Goal: Information Seeking & Learning: Learn about a topic

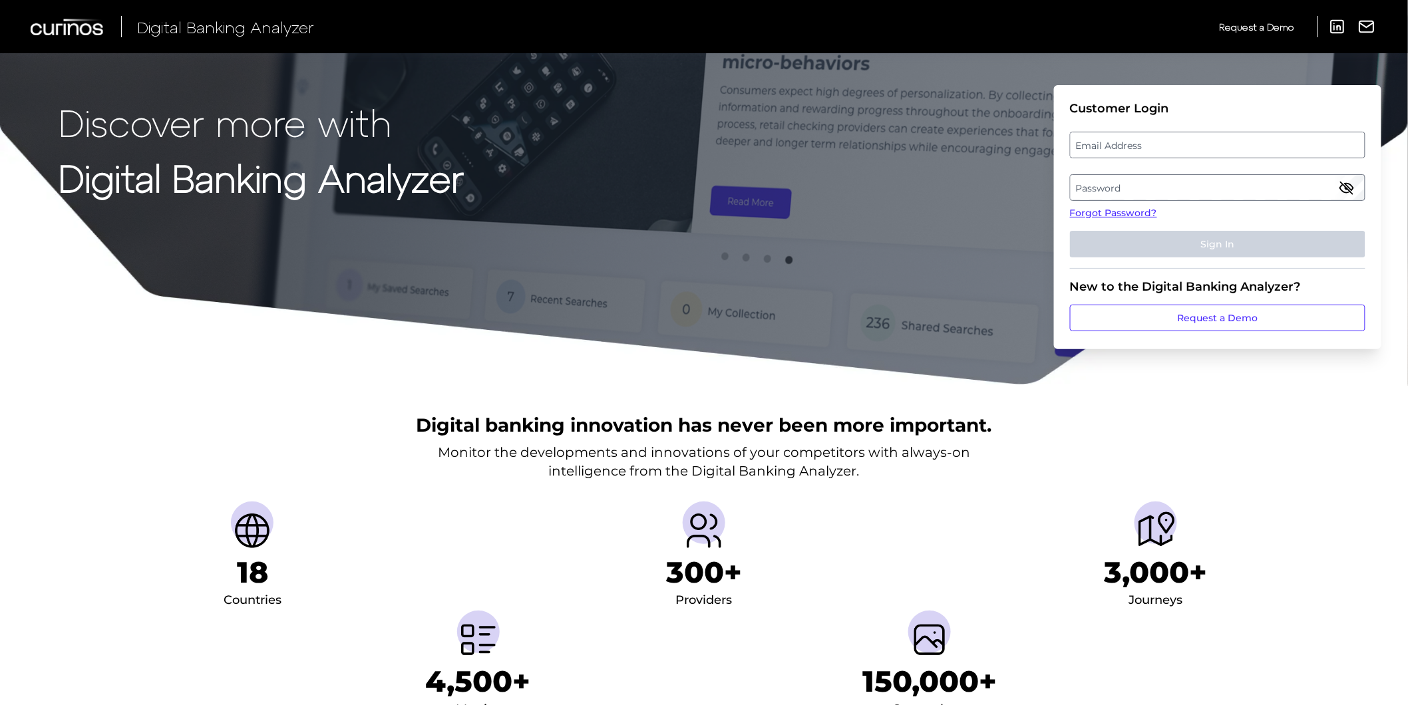
drag, startPoint x: 1182, startPoint y: 160, endPoint x: 1185, endPoint y: 150, distance: 9.9
click at [1182, 160] on fieldset "Customer Login Email Address Password Forgot Password? Sign In" at bounding box center [1217, 185] width 295 height 168
click at [1186, 148] on label "Email Address" at bounding box center [1217, 145] width 293 height 24
click at [1186, 148] on input "email" at bounding box center [1217, 145] width 295 height 27
type input "[PERSON_NAME][EMAIL_ADDRESS][PERSON_NAME][DOMAIN_NAME]"
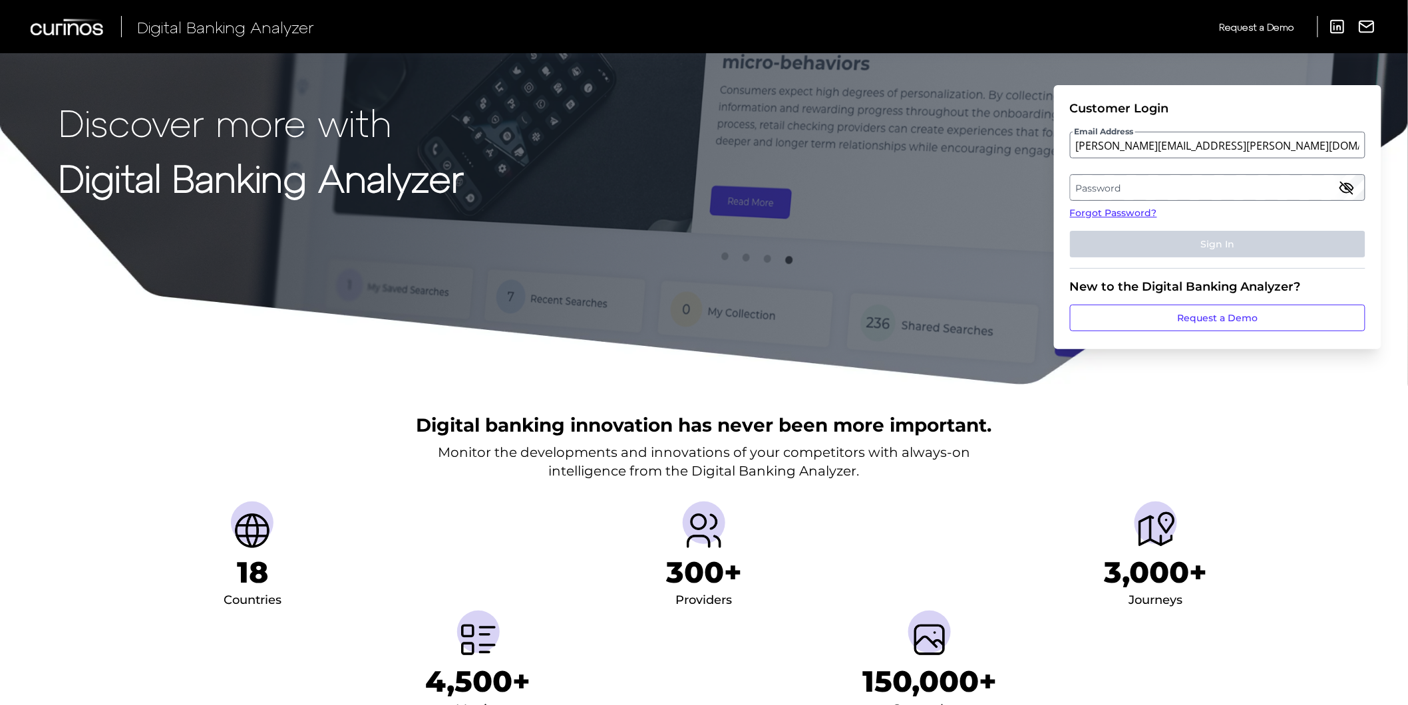
click at [1171, 180] on label "Password" at bounding box center [1217, 188] width 293 height 24
click at [1070, 231] on button "Sign In" at bounding box center [1217, 244] width 295 height 27
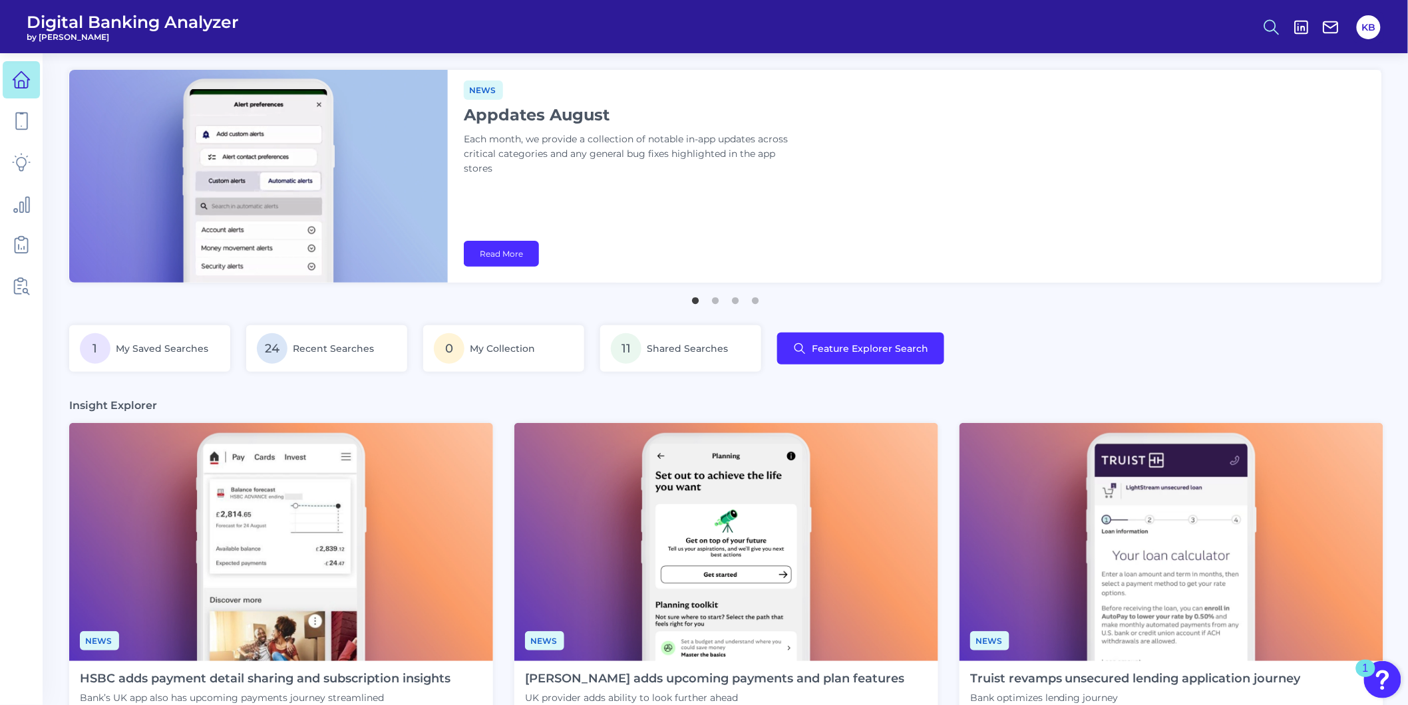
click at [1264, 29] on icon at bounding box center [1271, 27] width 19 height 19
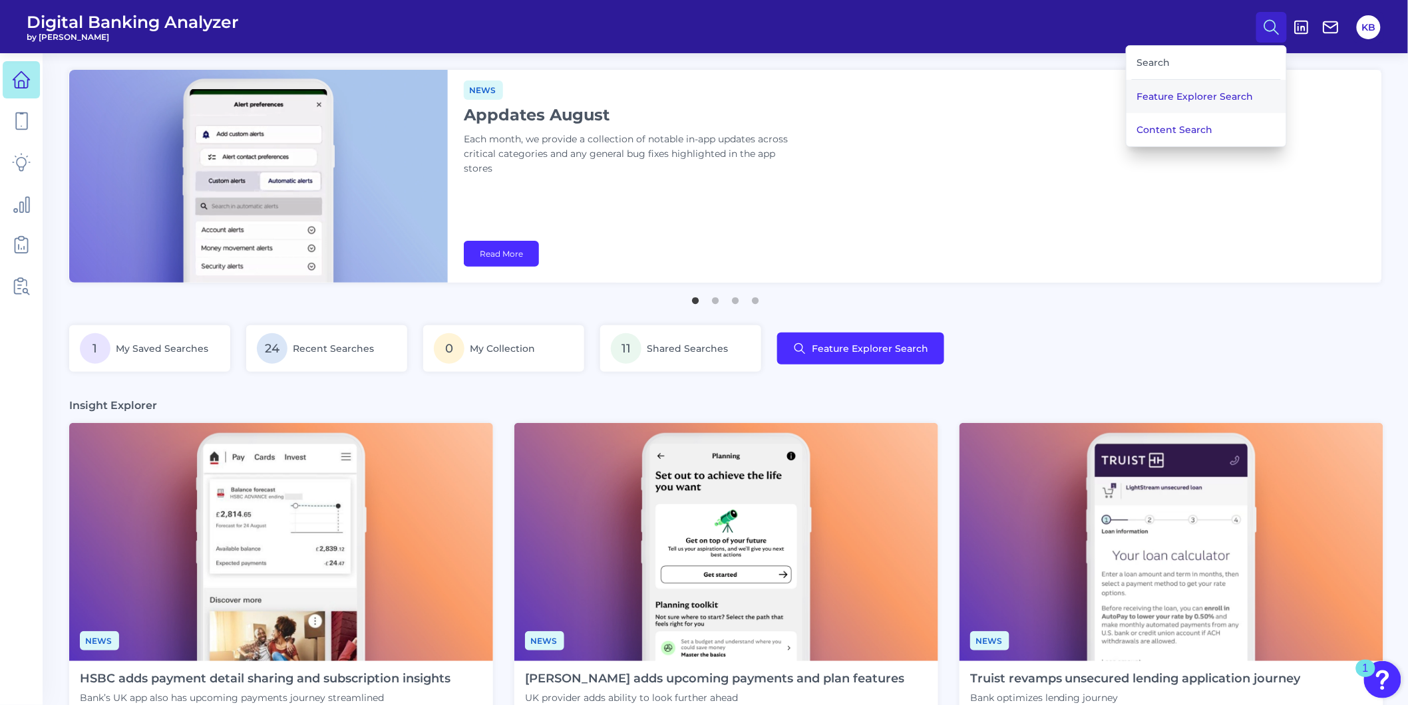
click at [1203, 86] on button "Feature Explorer Search" at bounding box center [1206, 96] width 160 height 33
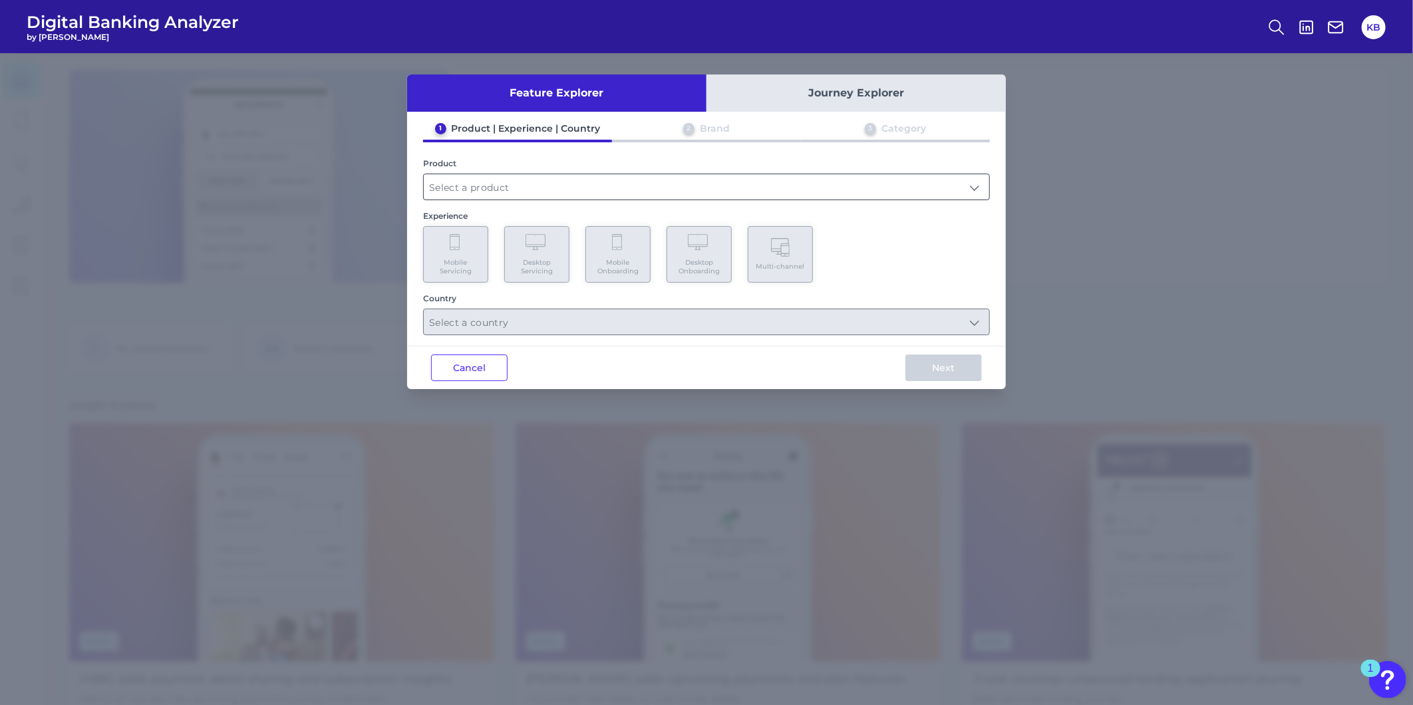
click at [468, 193] on input "text" at bounding box center [707, 186] width 566 height 25
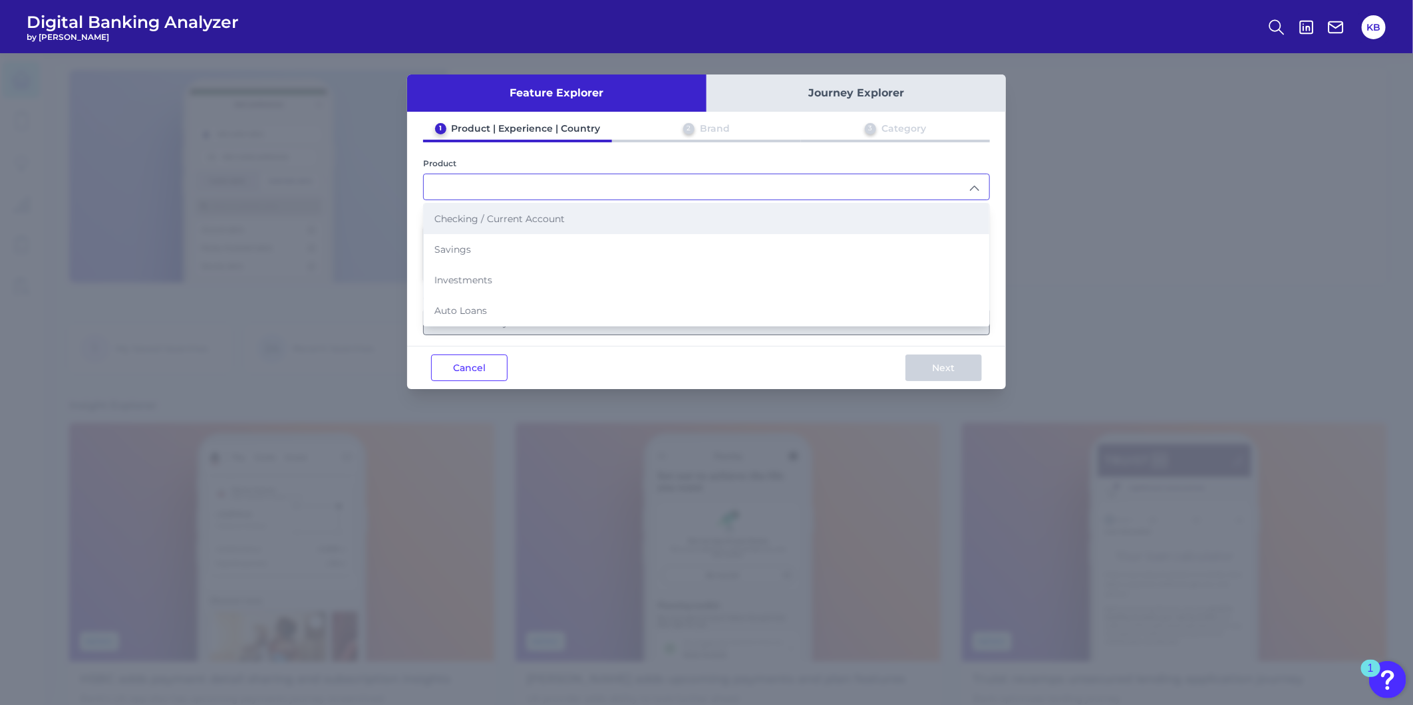
click at [466, 214] on span "Checking / Current Account" at bounding box center [499, 219] width 130 height 12
type input "Checking / Current Account"
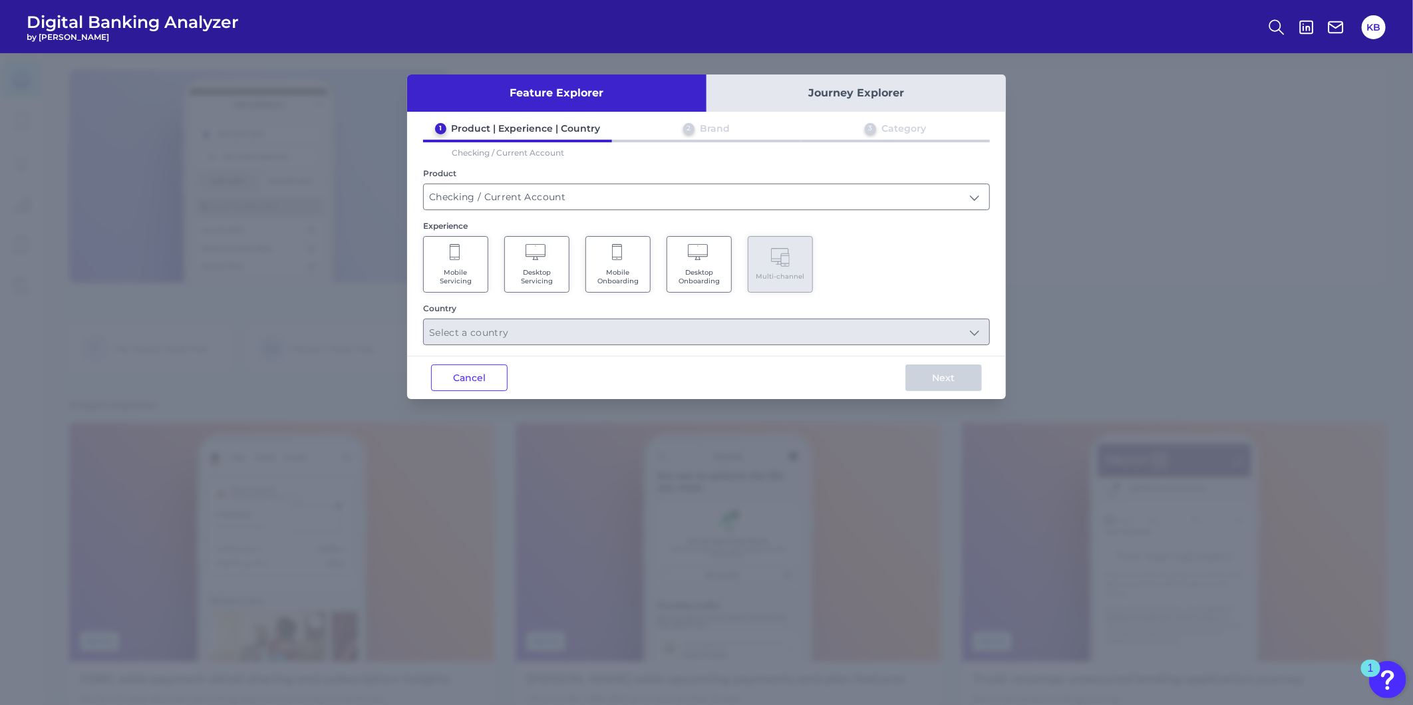
click at [467, 261] on Servicing "Mobile Servicing" at bounding box center [455, 264] width 65 height 57
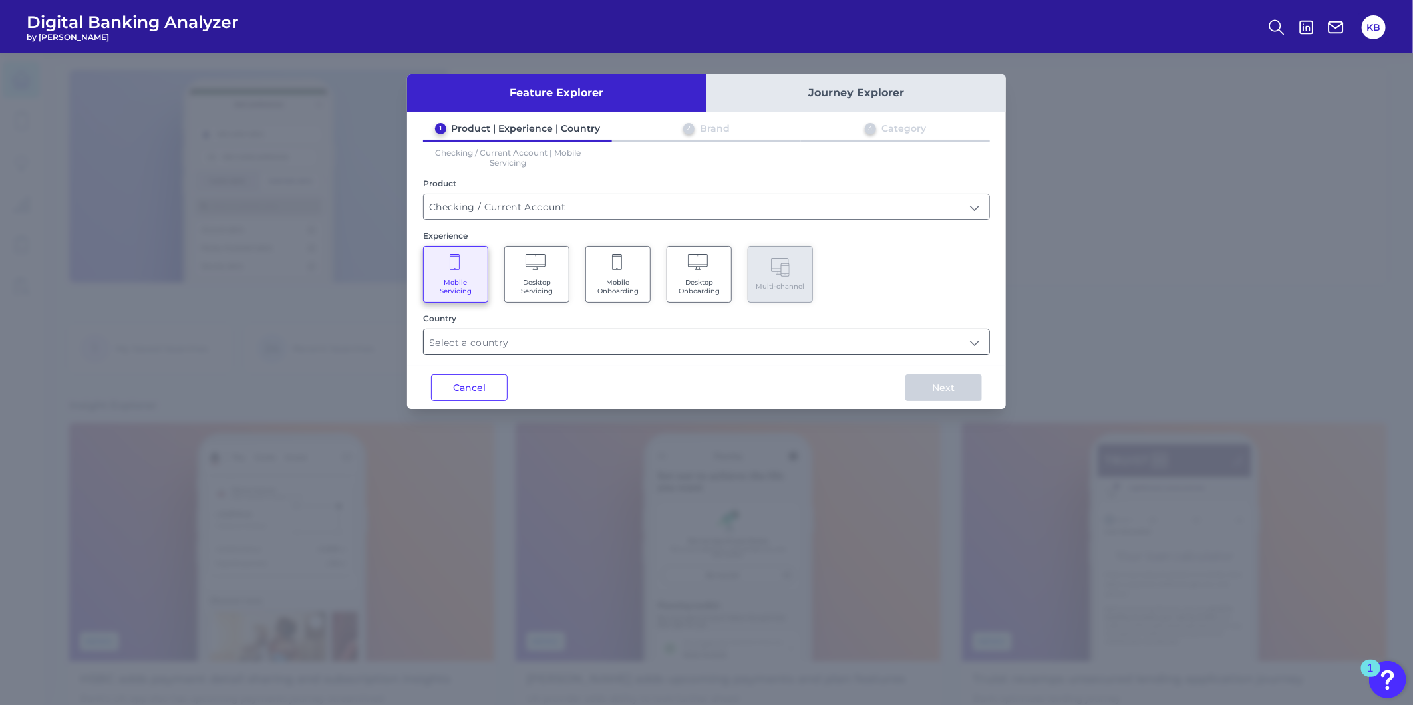
click at [502, 344] on input "text" at bounding box center [707, 341] width 566 height 25
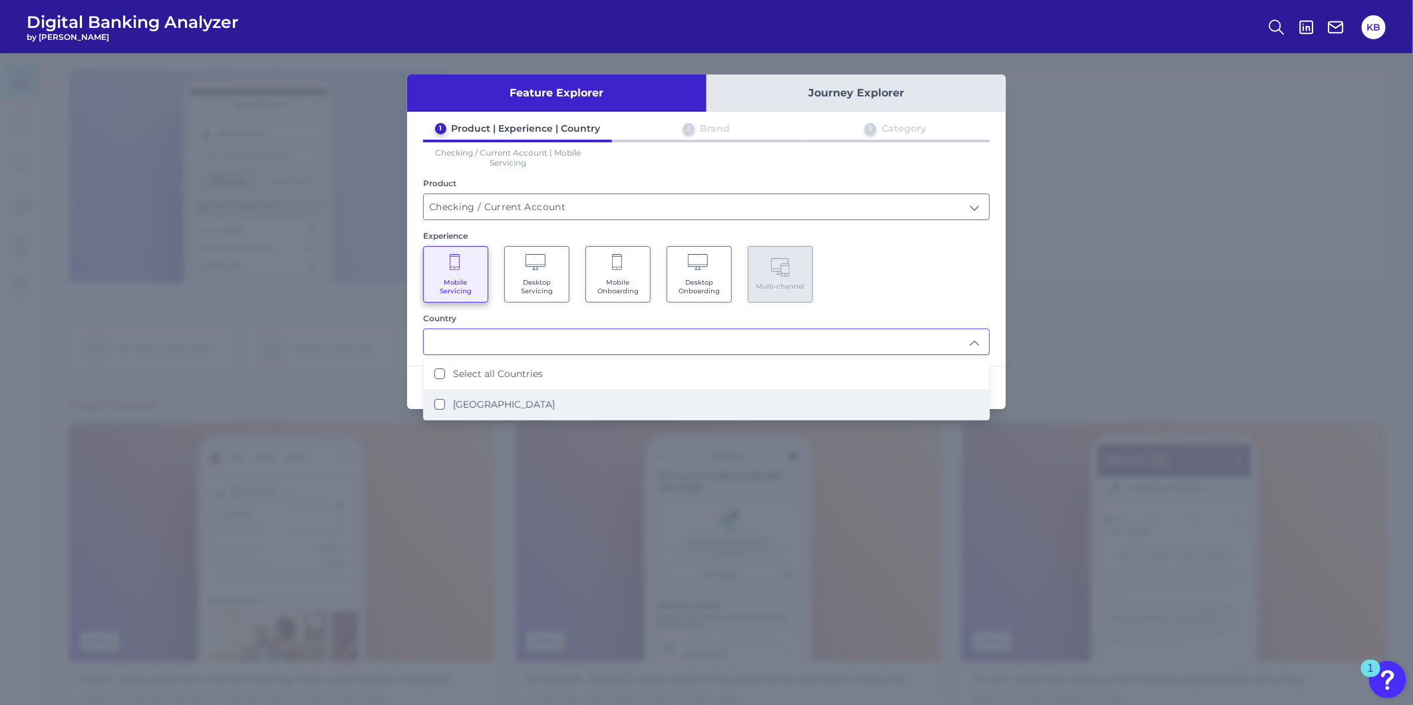
click at [459, 399] on label "[GEOGRAPHIC_DATA]" at bounding box center [504, 405] width 102 height 12
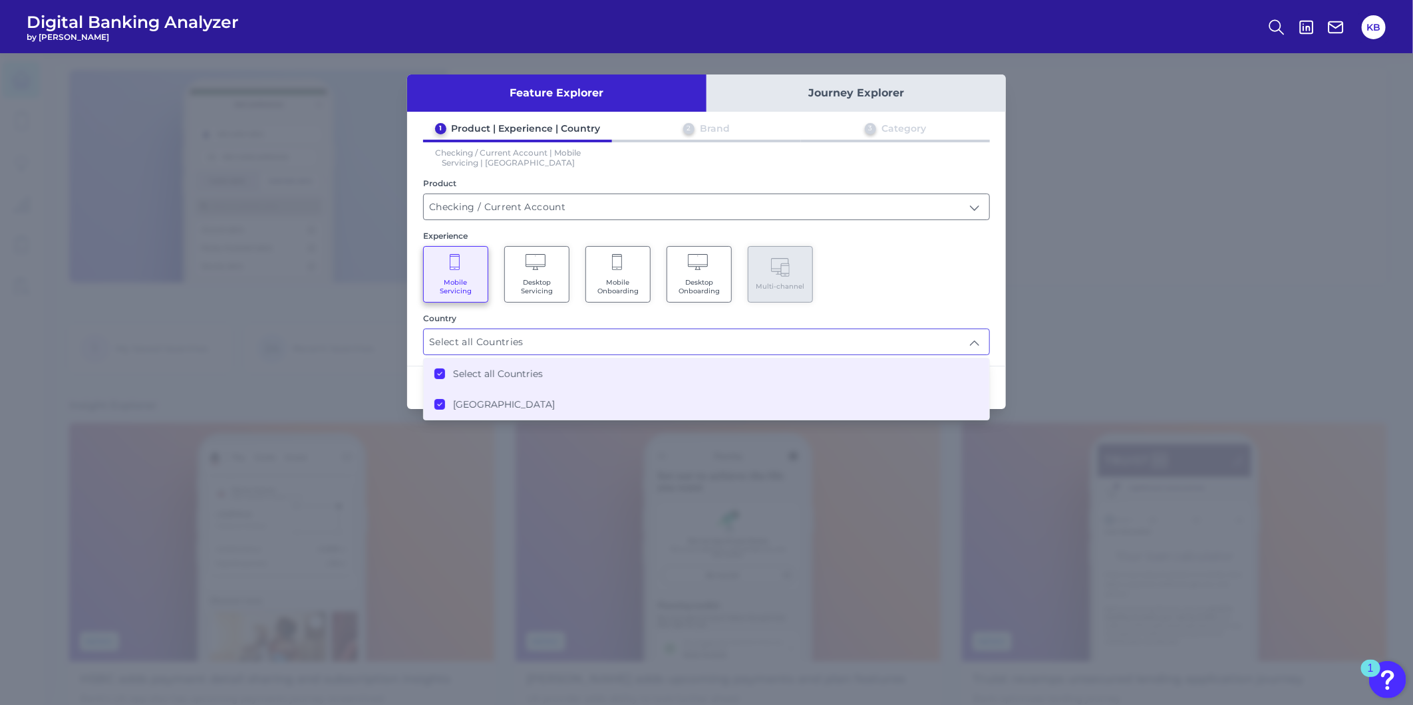
type input "Select all Countries"
click at [966, 321] on div "Country Select all Countries Select all Countries Select all Countries [GEOGRAP…" at bounding box center [706, 334] width 567 height 42
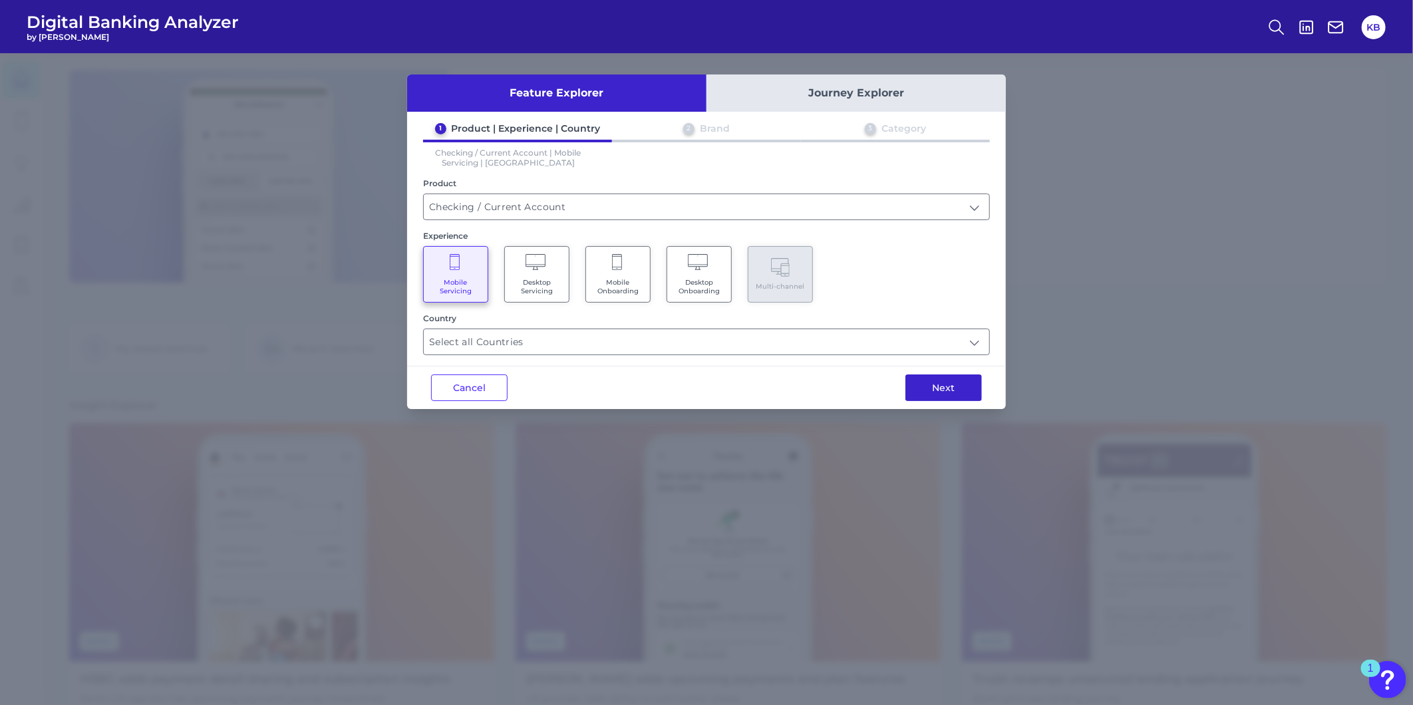
click at [969, 375] on button "Next" at bounding box center [944, 388] width 77 height 27
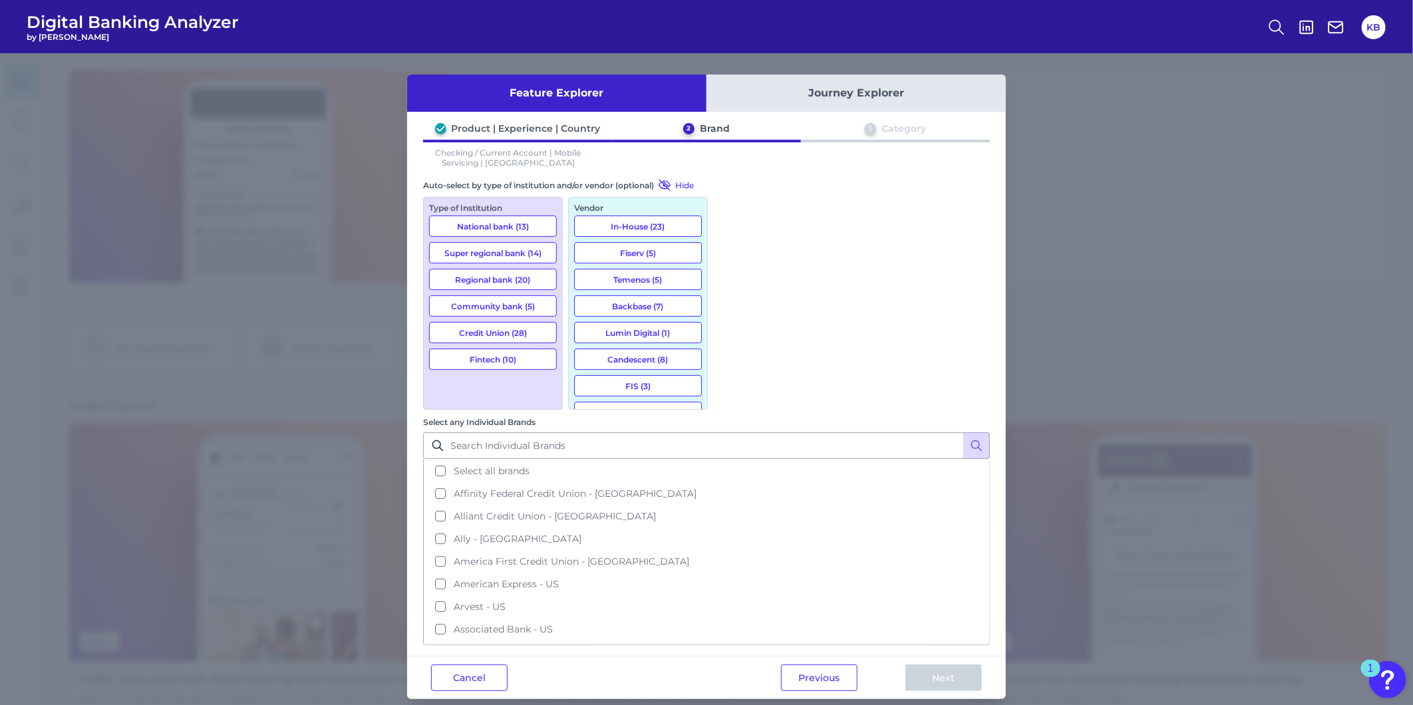
click at [444, 222] on button "National bank (13)" at bounding box center [493, 226] width 128 height 21
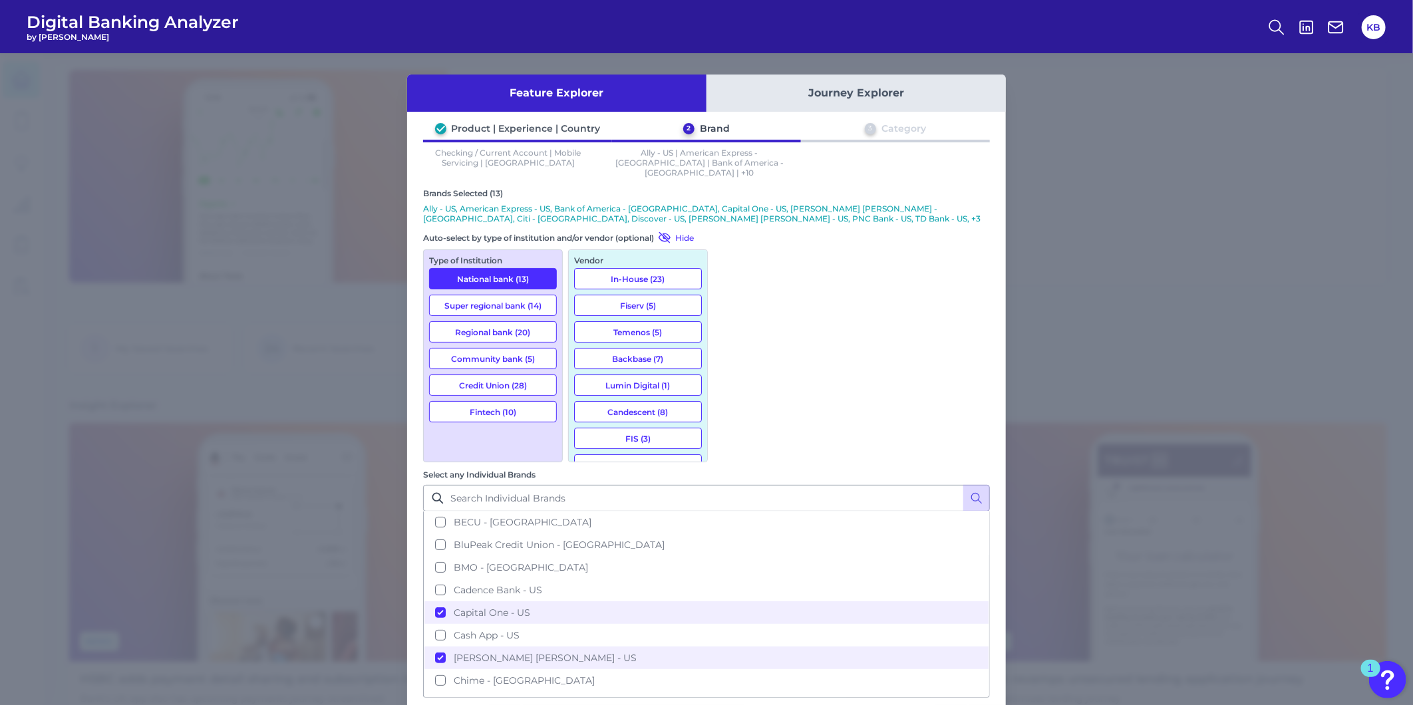
scroll to position [369, 0]
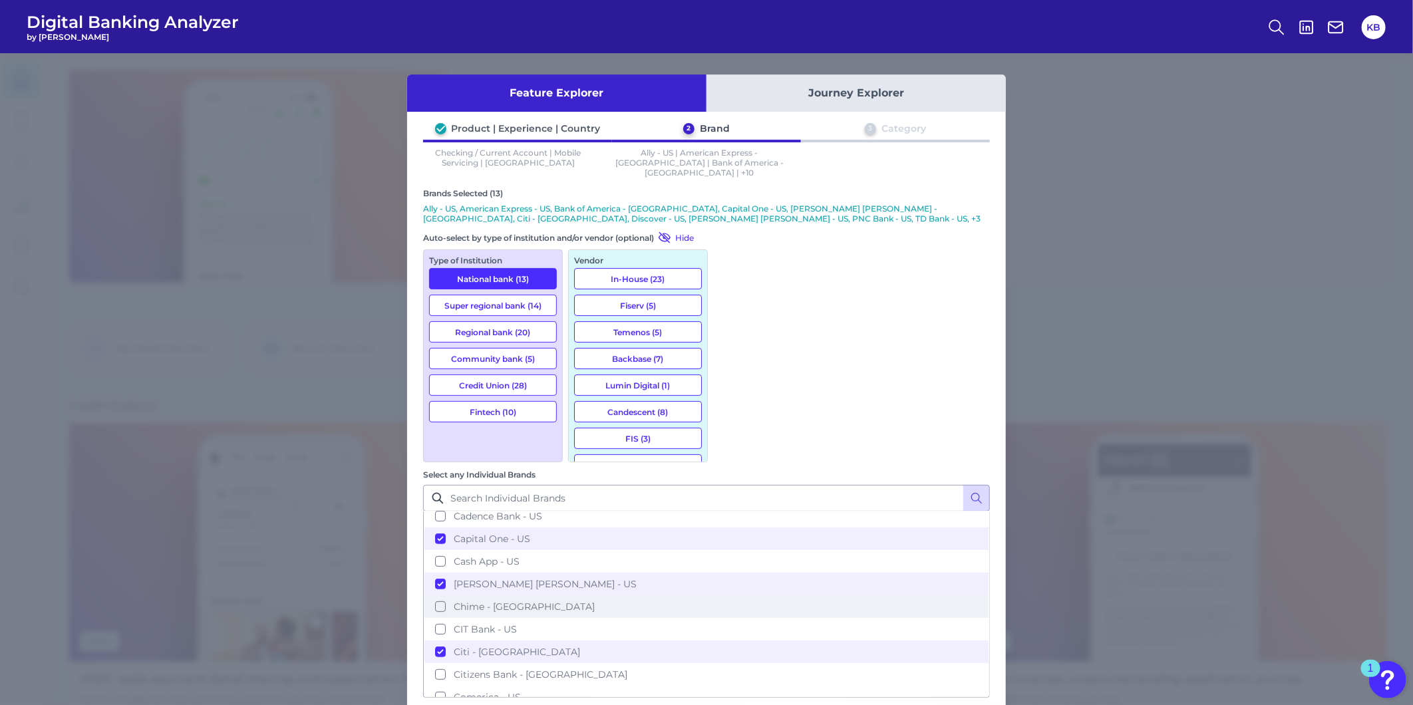
click at [595, 601] on span "Chime - [GEOGRAPHIC_DATA]" at bounding box center [524, 607] width 141 height 12
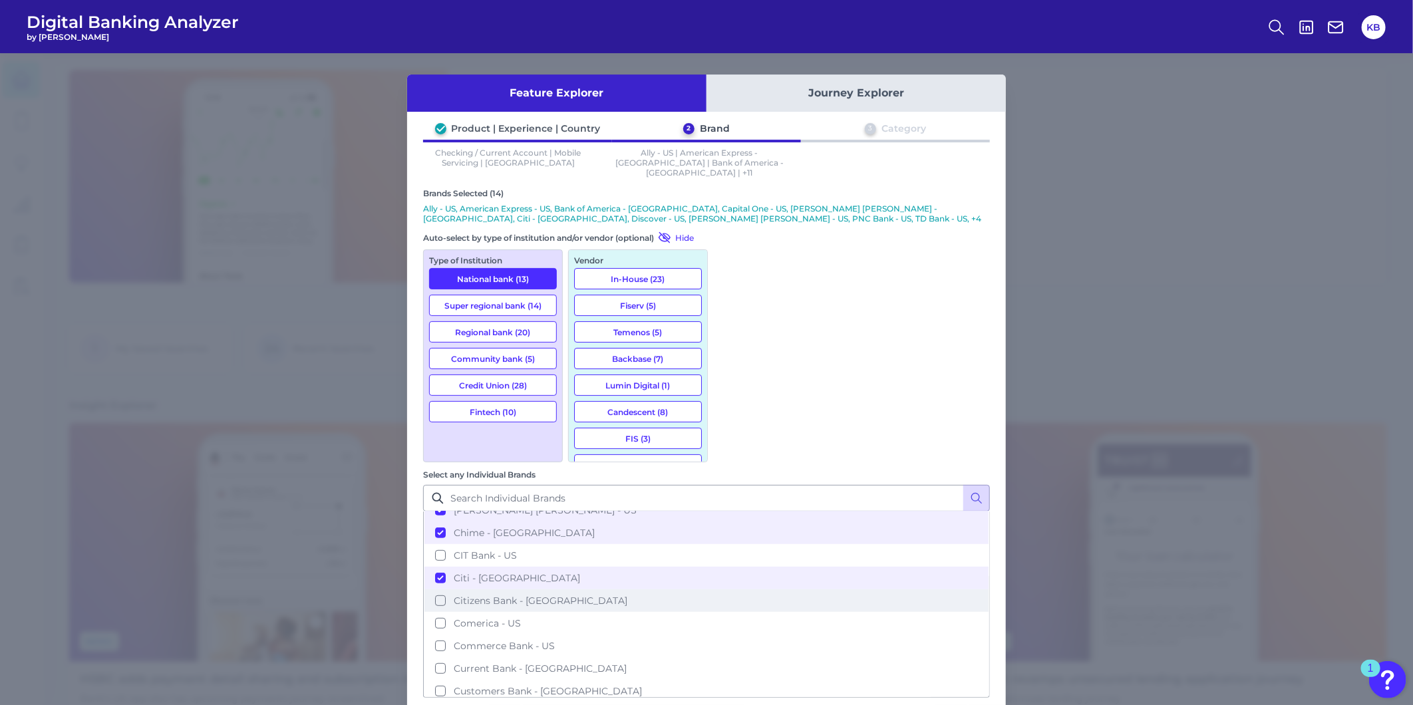
click at [770, 590] on button "Citizens Bank - [GEOGRAPHIC_DATA]" at bounding box center [707, 601] width 564 height 23
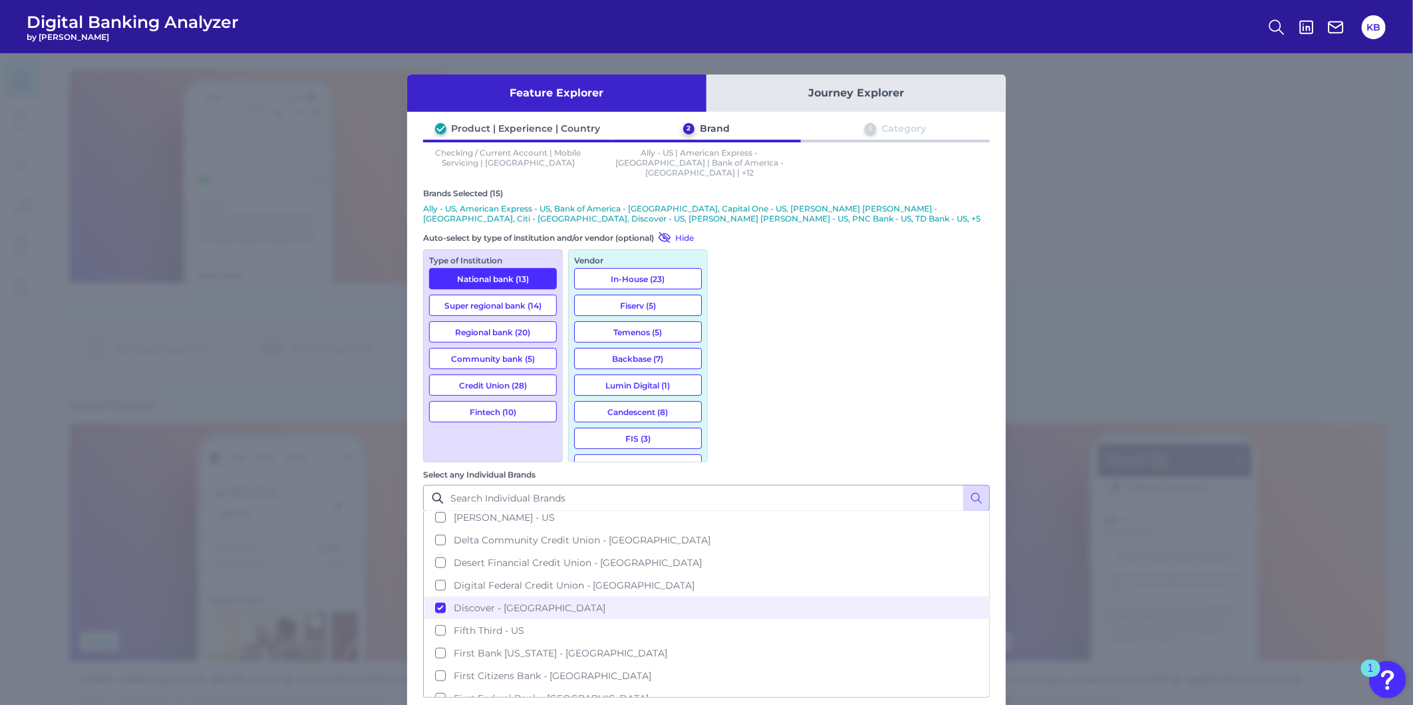
scroll to position [665, 0]
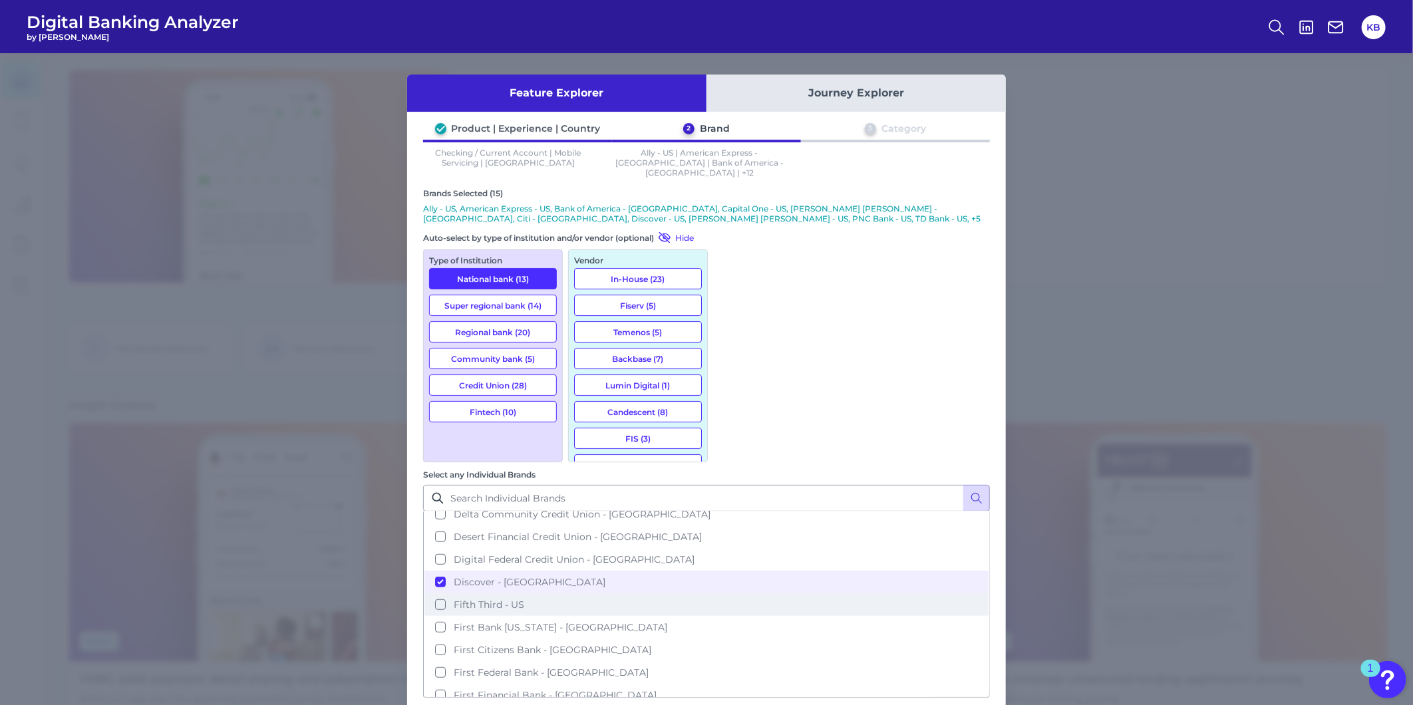
click at [524, 599] on span "Fifth Third - US" at bounding box center [489, 605] width 71 height 12
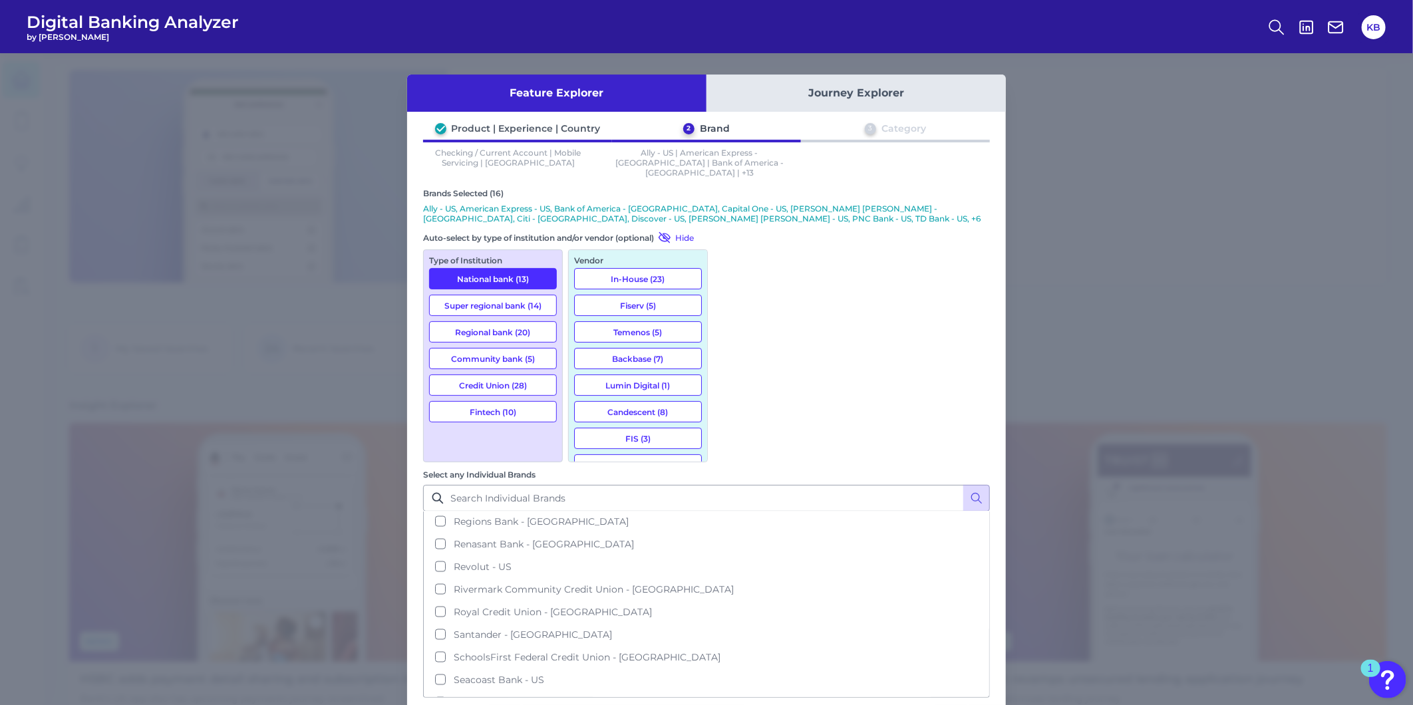
scroll to position [1478, 0]
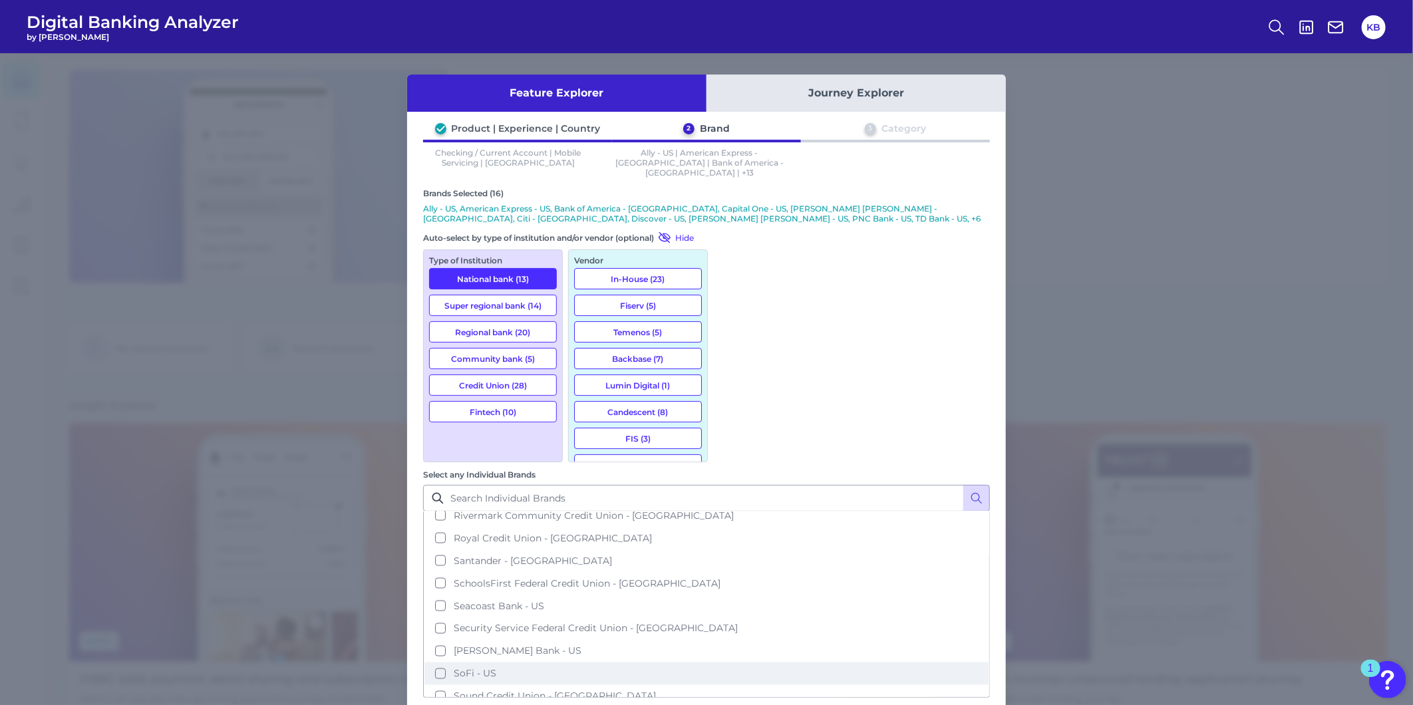
click at [496, 668] on span "SoFi - US" at bounding box center [475, 674] width 43 height 12
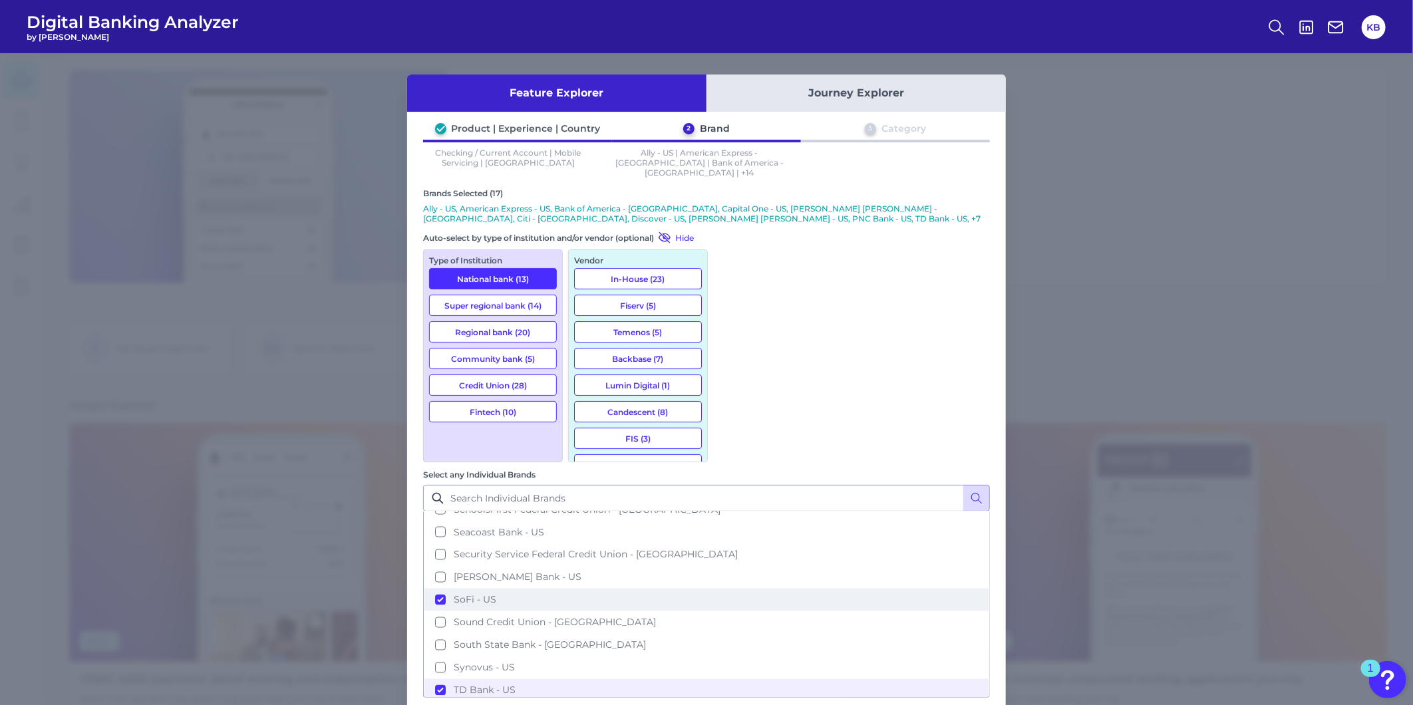
scroll to position [1626, 0]
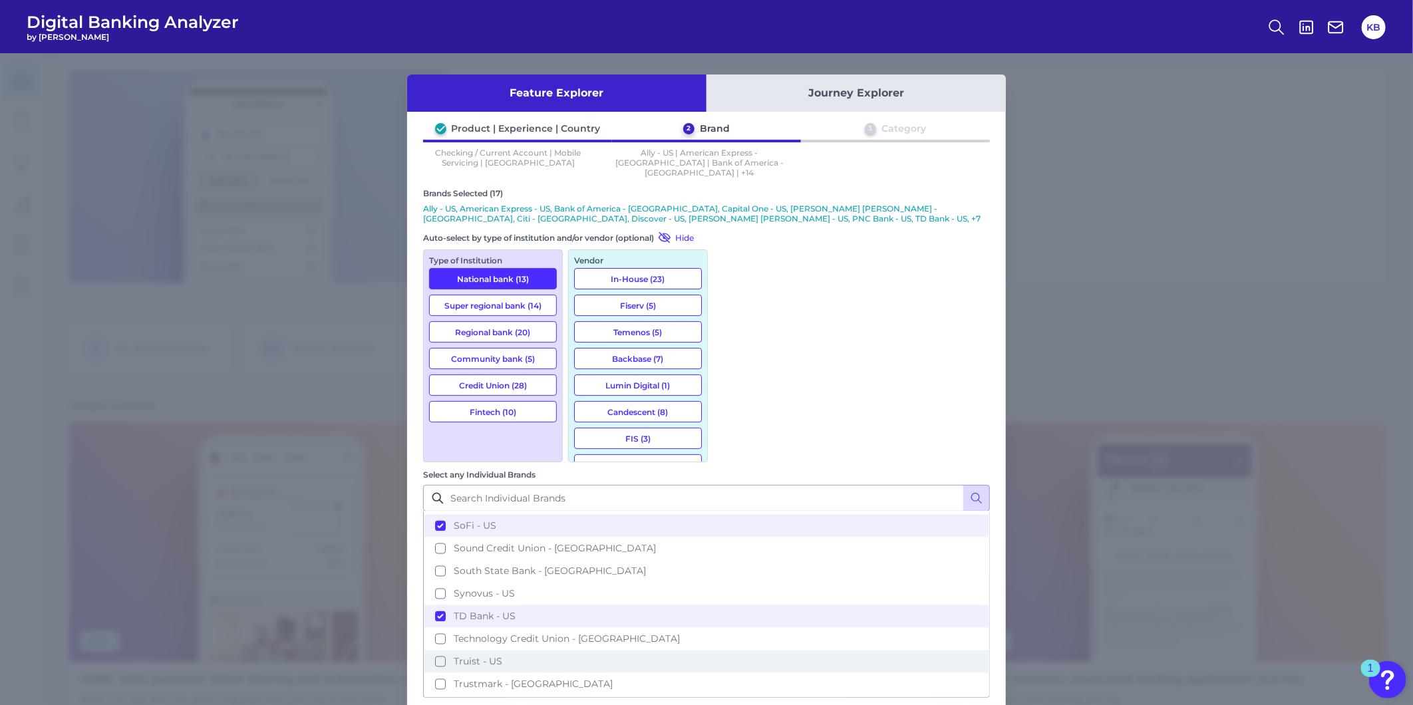
click at [502, 656] on span "Truist - US" at bounding box center [478, 662] width 49 height 12
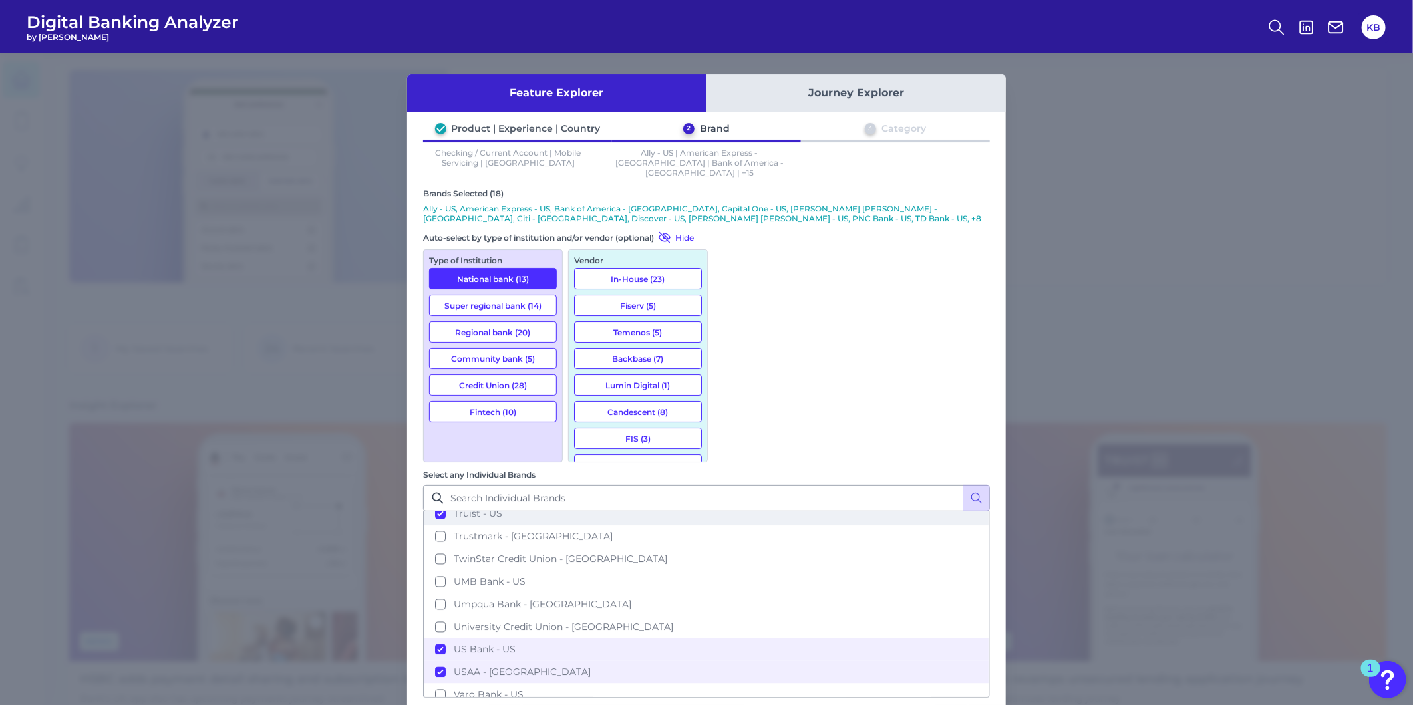
scroll to position [1835, 0]
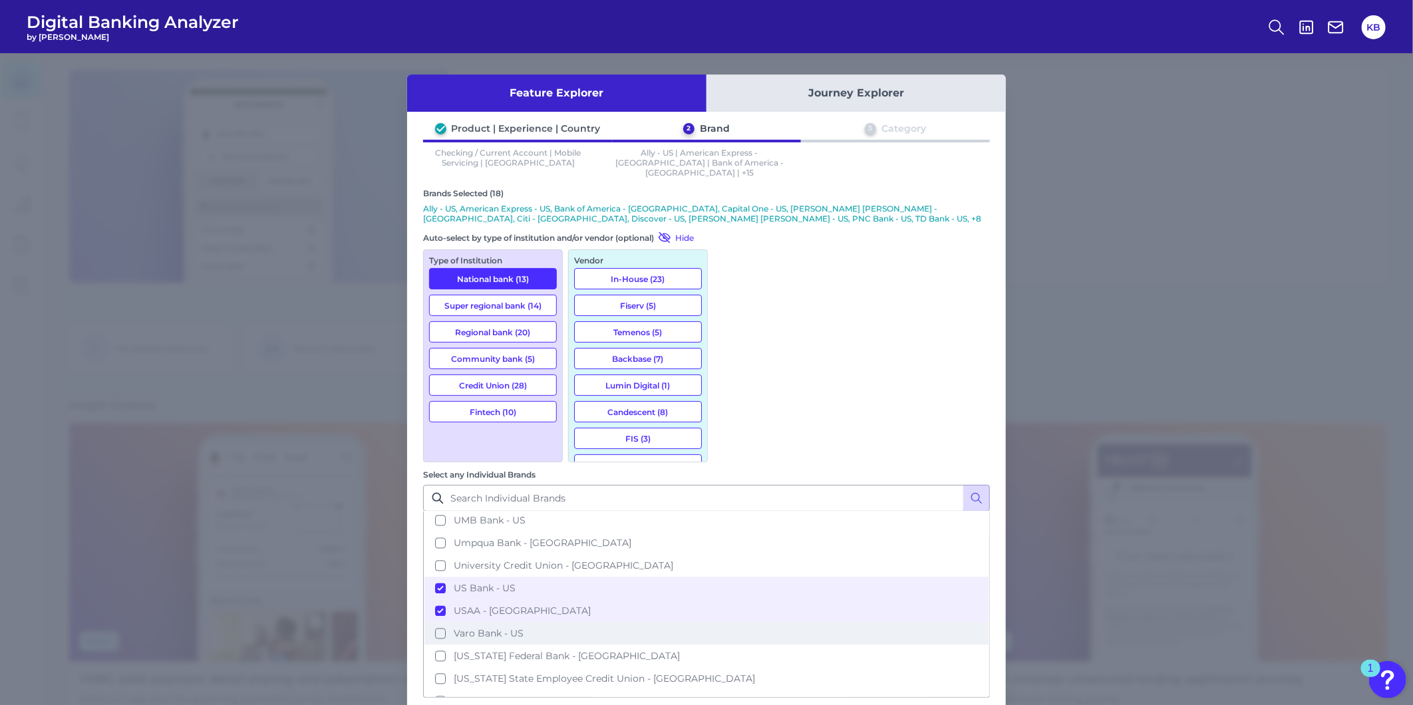
click at [524, 628] on span "Varo Bank - US" at bounding box center [489, 634] width 70 height 12
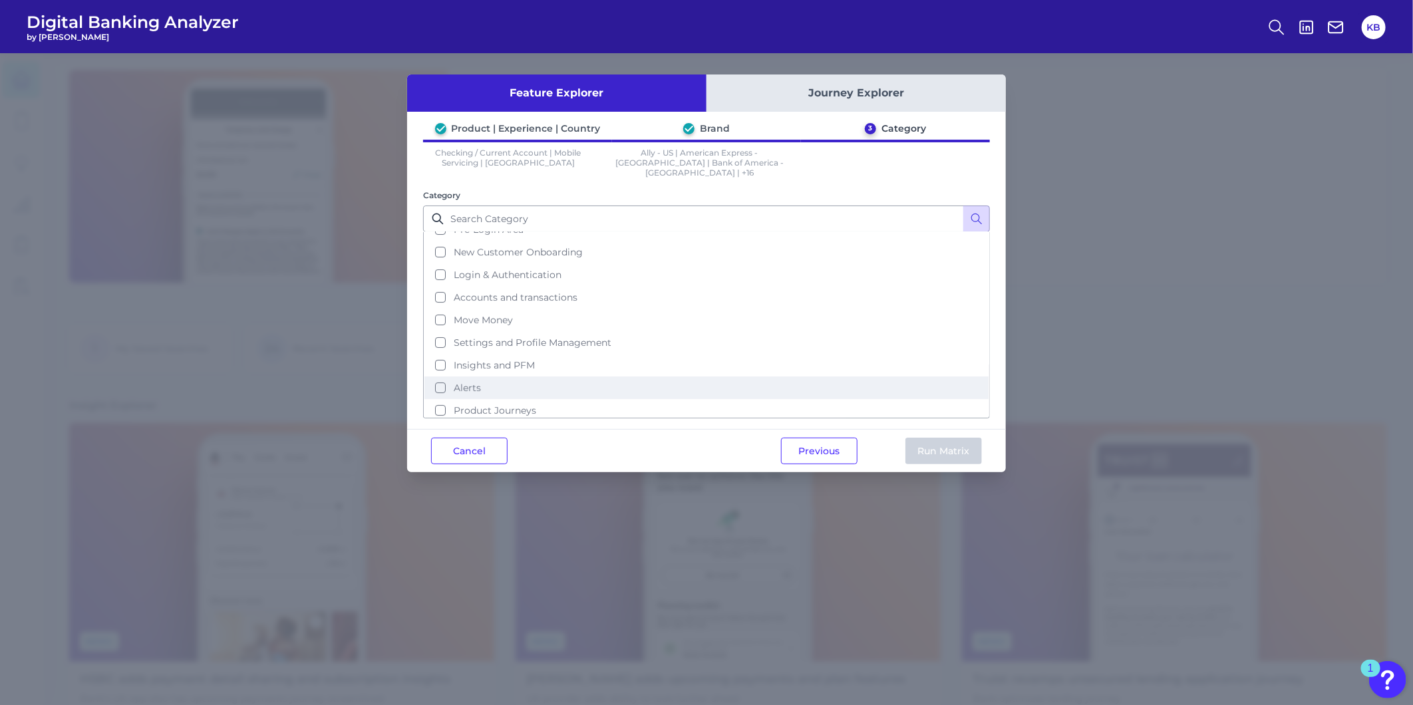
scroll to position [55, 0]
click at [440, 405] on button "Help & Support" at bounding box center [707, 416] width 564 height 23
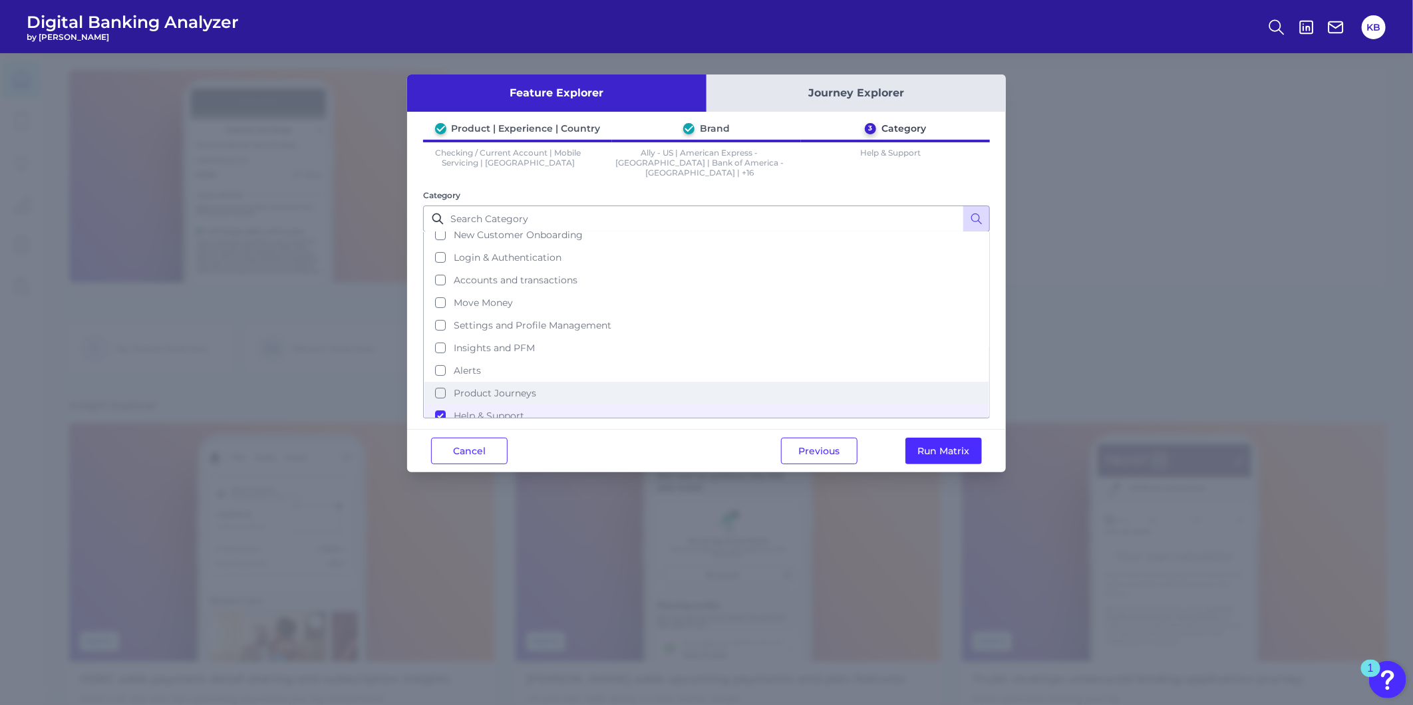
click at [442, 382] on button "Product Journeys" at bounding box center [707, 393] width 564 height 23
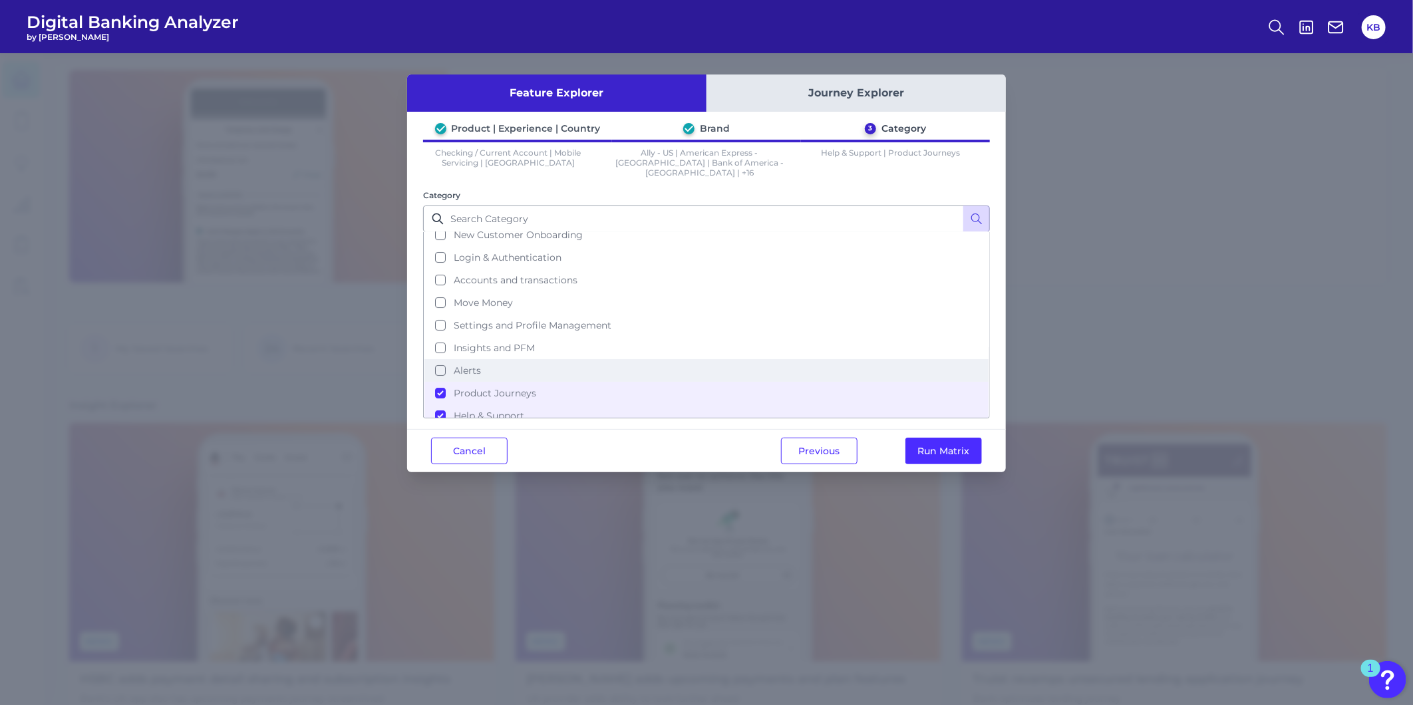
click at [440, 359] on button "Alerts" at bounding box center [707, 370] width 564 height 23
click at [442, 337] on button "Insights and PFM" at bounding box center [707, 348] width 564 height 23
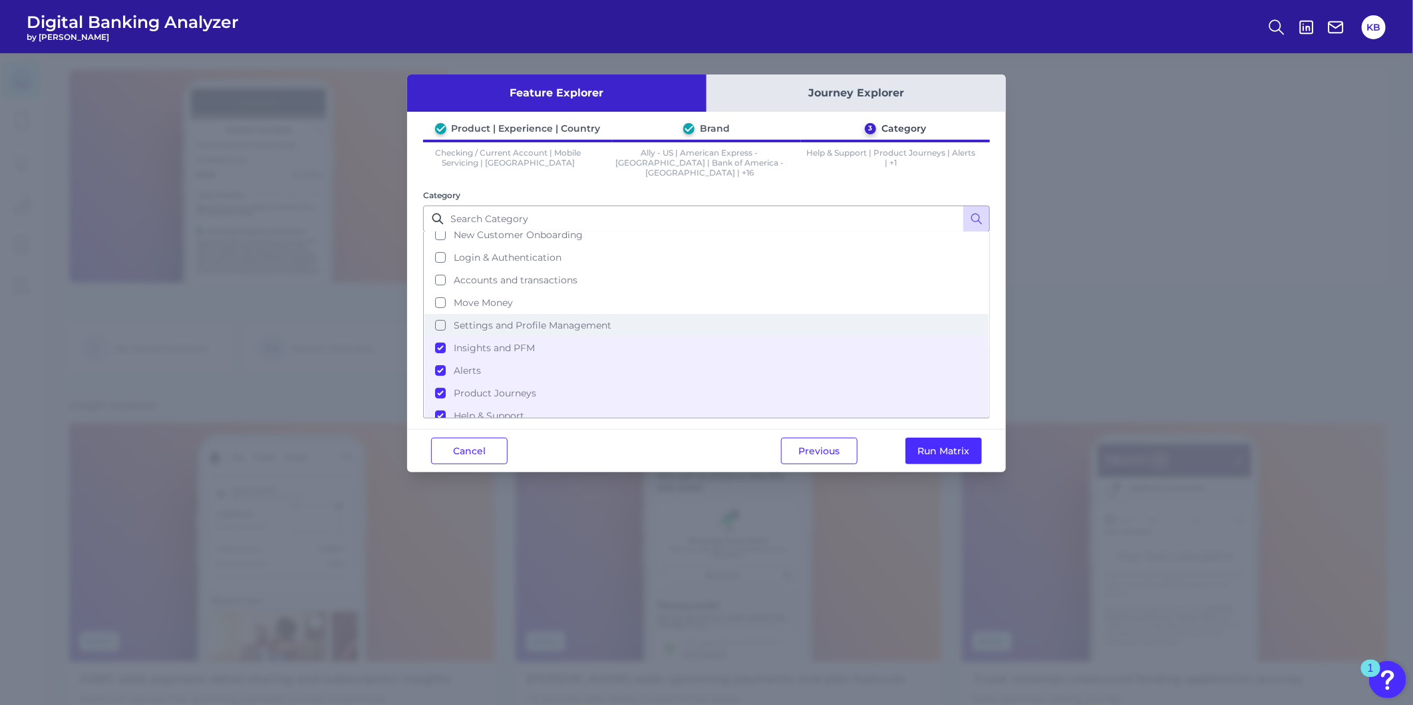
click at [442, 314] on button "Settings and Profile Management" at bounding box center [707, 325] width 564 height 23
click at [442, 291] on button "Move Money" at bounding box center [707, 302] width 564 height 23
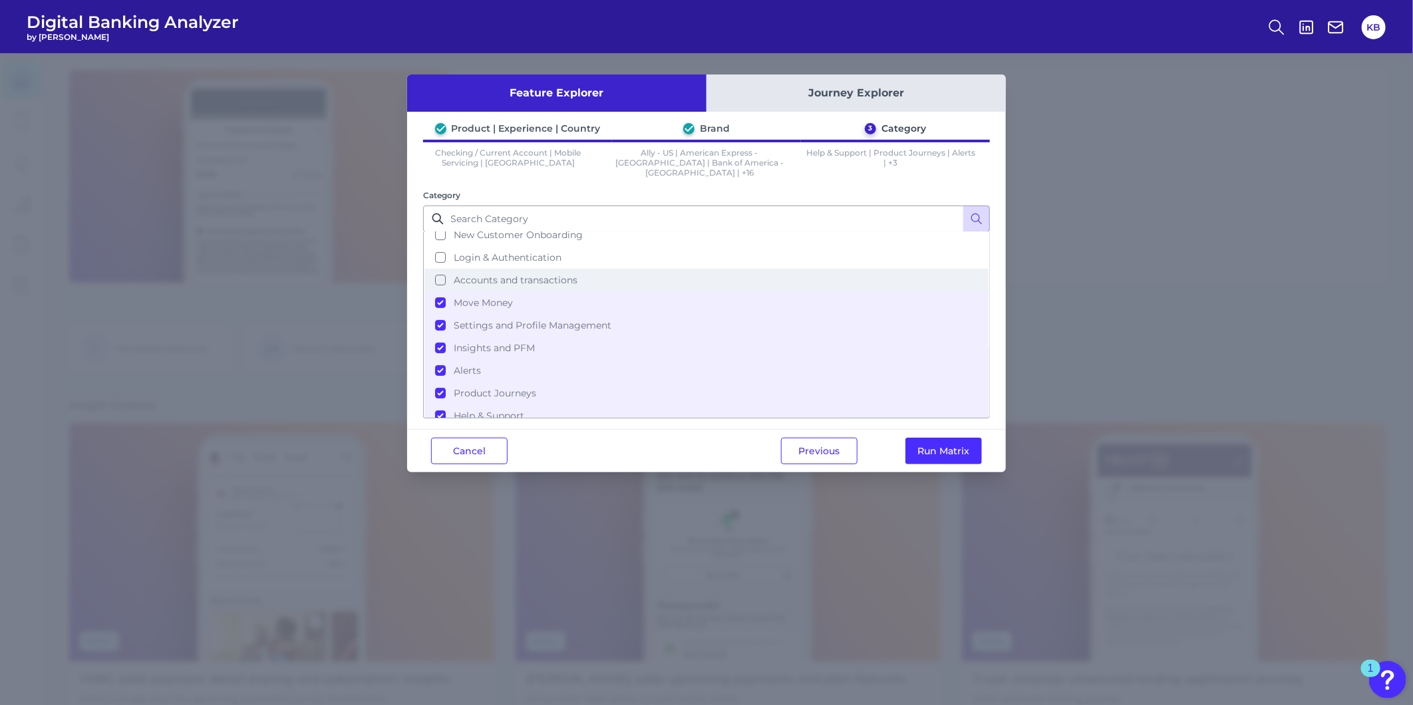
click at [442, 269] on button "Accounts and transactions" at bounding box center [707, 280] width 564 height 23
click at [927, 438] on button "Run Matrix" at bounding box center [944, 451] width 77 height 27
